Goal: Task Accomplishment & Management: Complete application form

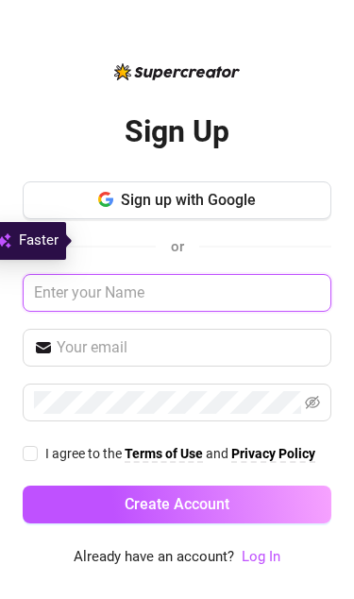
click at [88, 312] on input "text" at bounding box center [177, 293] width 309 height 38
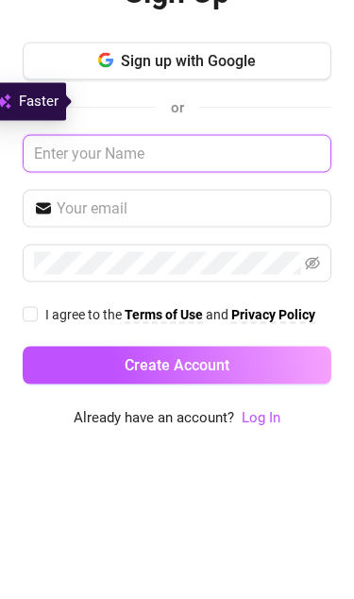
scroll to position [80, 0]
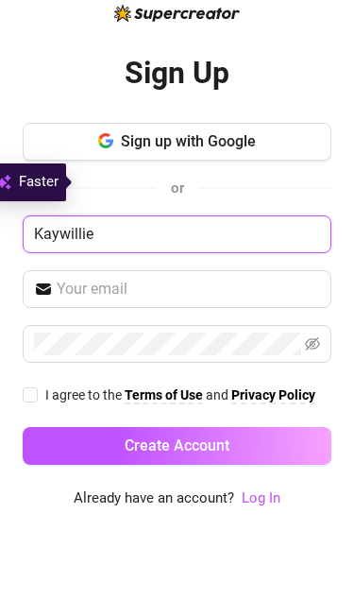
type input "Kaywillie"
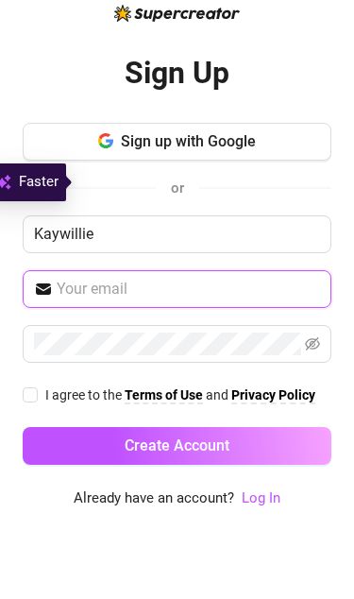
click at [178, 336] on input "text" at bounding box center [188, 347] width 263 height 23
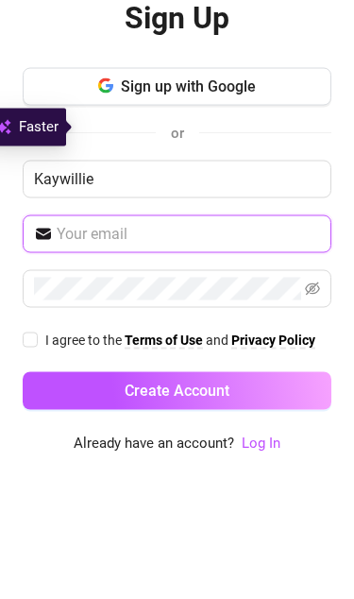
click at [192, 336] on input "text" at bounding box center [188, 347] width 263 height 23
paste input "[EMAIL_ADDRESS][DOMAIN_NAME]"
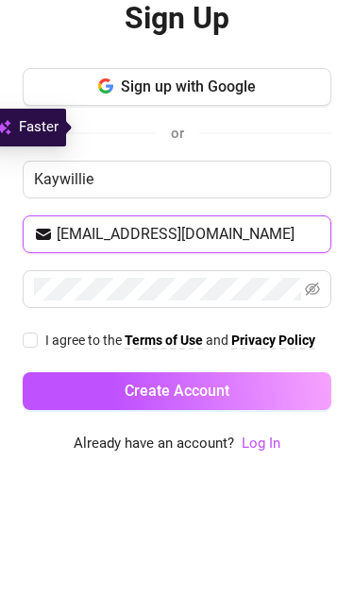
type input "[EMAIL_ADDRESS][DOMAIN_NAME]"
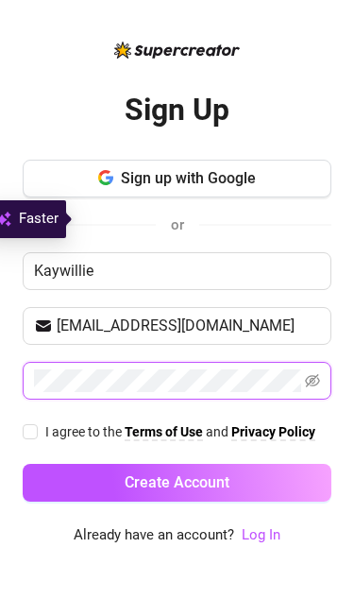
click at [318, 396] on icon "eye-invisible" at bounding box center [312, 402] width 15 height 13
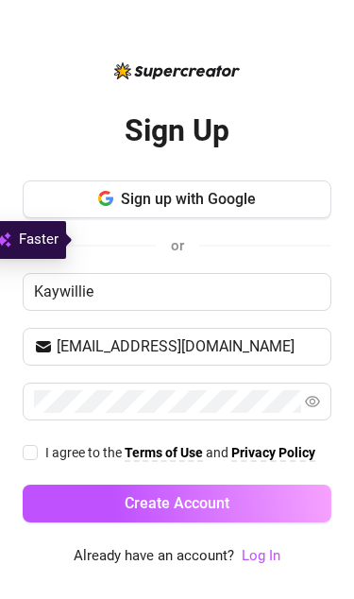
click at [272, 485] on button "Create Account" at bounding box center [177, 504] width 309 height 38
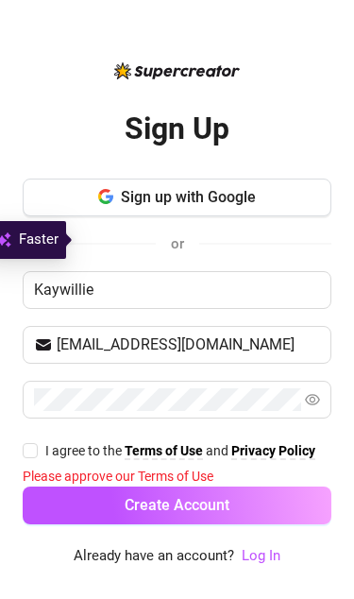
click at [30, 444] on input "I agree to the Terms of Use and Privacy Policy" at bounding box center [29, 450] width 13 height 13
checkbox input "true"
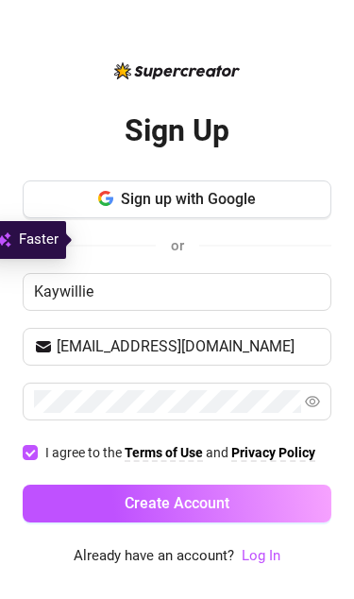
click at [205, 495] on span "Create Account" at bounding box center [177, 504] width 105 height 18
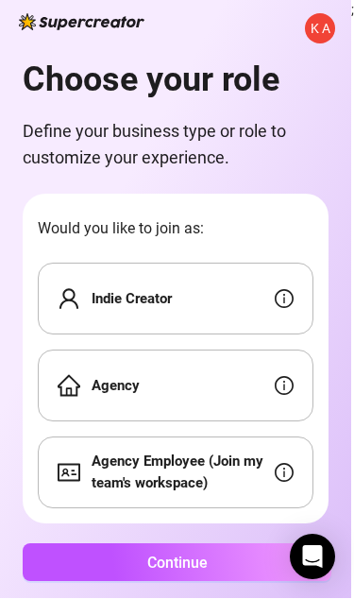
click at [297, 263] on div "Indie Creator" at bounding box center [176, 299] width 276 height 72
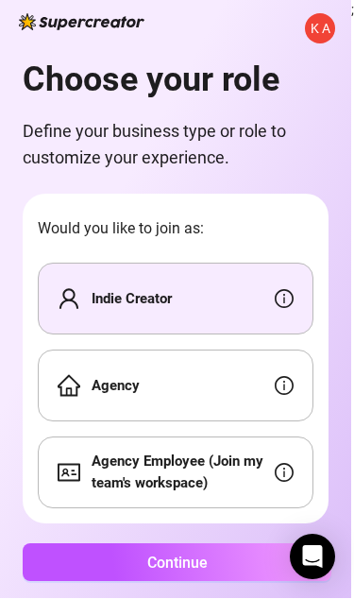
click at [252, 572] on button "Continue" at bounding box center [177, 563] width 309 height 38
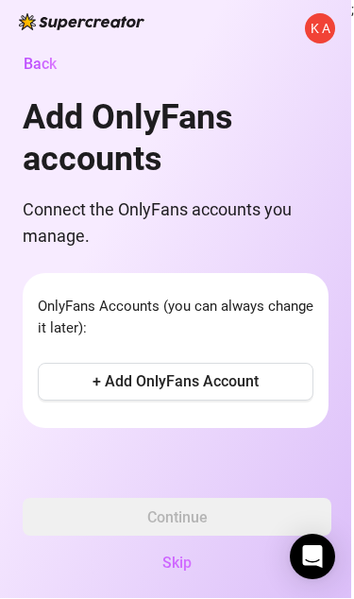
click at [283, 364] on button "+ Add OnlyFans Account" at bounding box center [176, 383] width 276 height 38
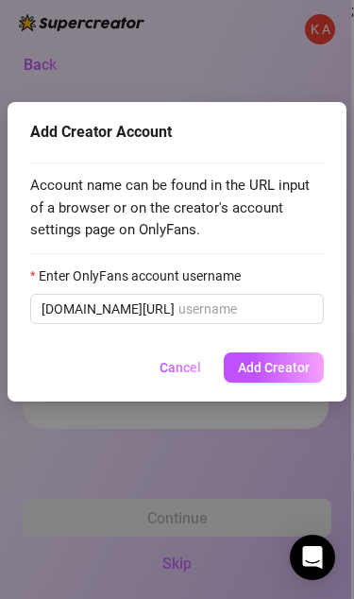
click at [185, 362] on span "Cancel" at bounding box center [181, 367] width 42 height 15
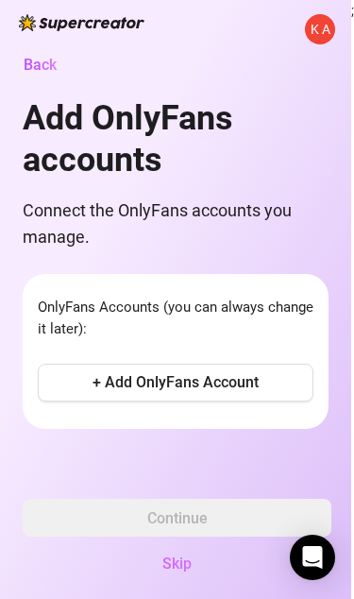
click at [190, 566] on span "Skip" at bounding box center [176, 563] width 29 height 18
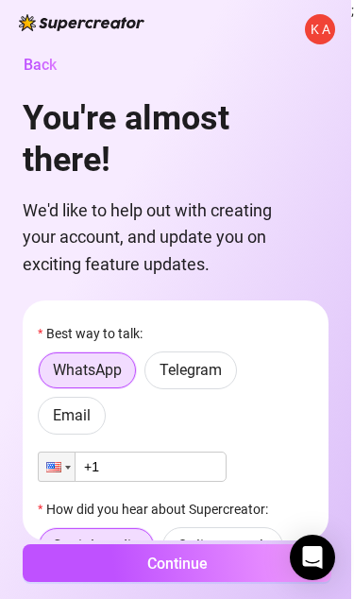
click at [75, 406] on span "Email" at bounding box center [72, 415] width 38 height 18
click at [43, 420] on input "Email" at bounding box center [43, 420] width 0 height 0
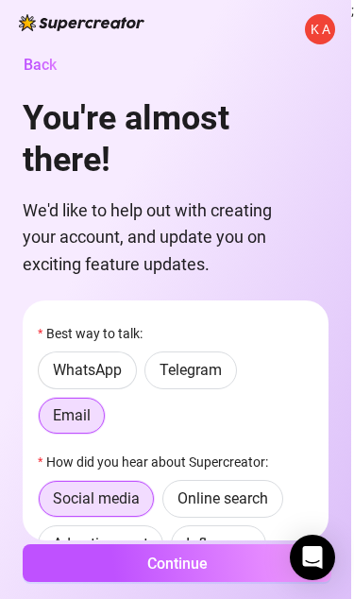
click at [218, 559] on button "Continue" at bounding box center [177, 563] width 309 height 38
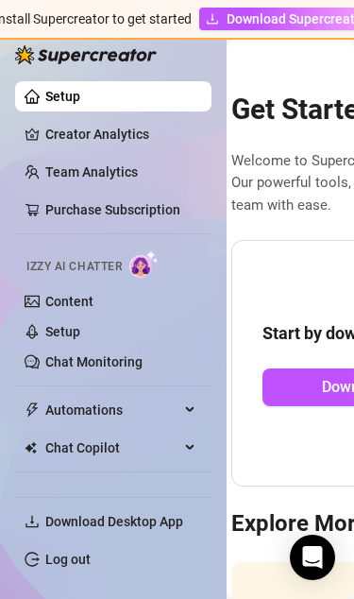
scroll to position [0, 30]
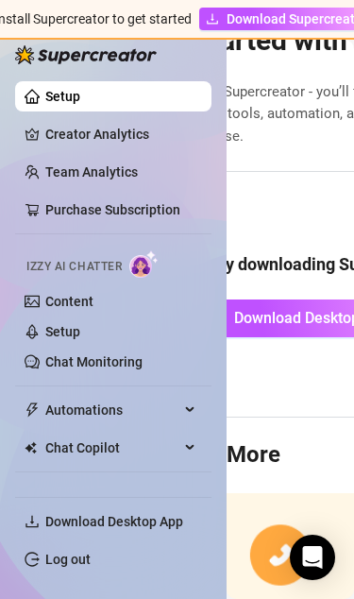
scroll to position [68, 114]
